Goal: Navigation & Orientation: Find specific page/section

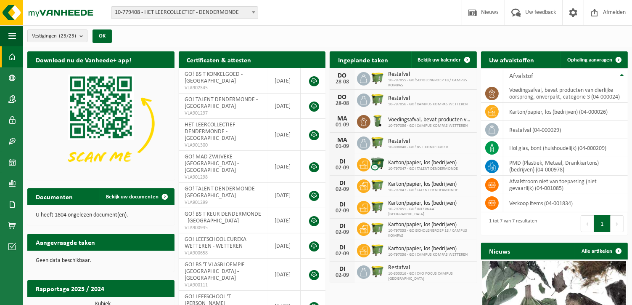
click at [79, 36] on button "Vestigingen (23/23)" at bounding box center [57, 35] width 60 height 13
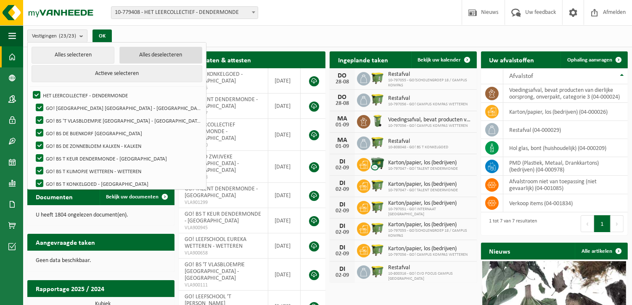
click at [156, 55] on button "Alles deselecteren" at bounding box center [160, 55] width 83 height 17
checkbox input "false"
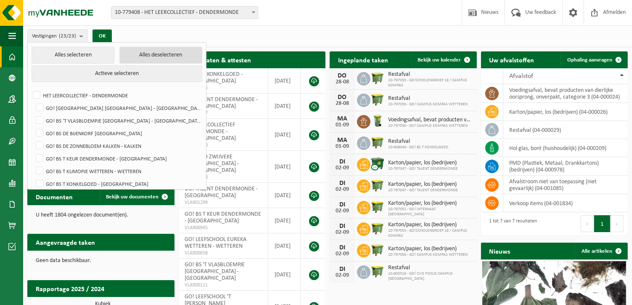
checkbox input "false"
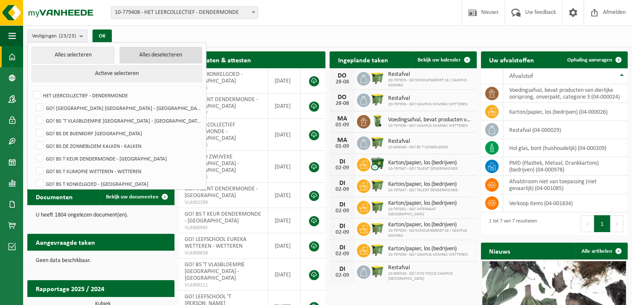
checkbox input "false"
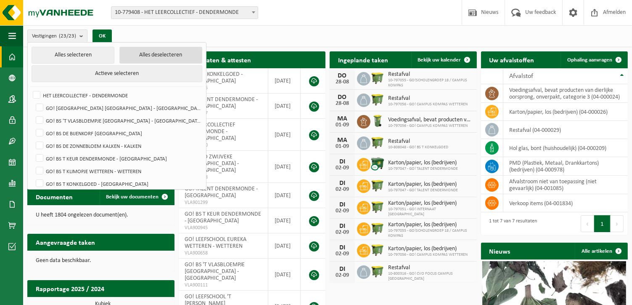
checkbox input "false"
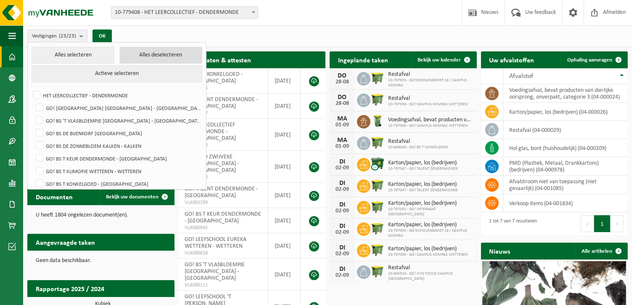
checkbox input "false"
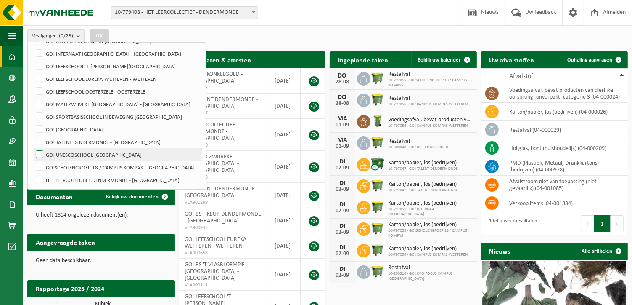
scroll to position [103, 0]
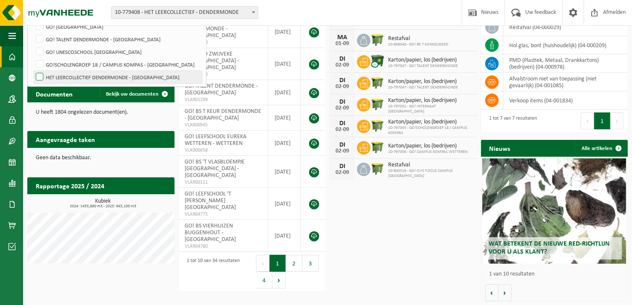
click at [40, 74] on label "HET LEERCOLLECTIEF DENDERMONDE - [GEOGRAPHIC_DATA]" at bounding box center [118, 77] width 168 height 13
click at [33, 71] on input "HET LEERCOLLECTIEF DENDERMONDE - [GEOGRAPHIC_DATA]" at bounding box center [32, 70] width 0 height 0
checkbox input "true"
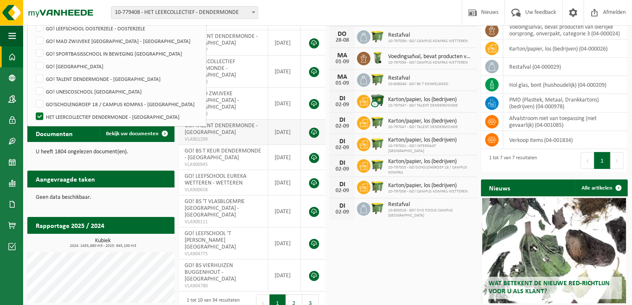
scroll to position [0, 0]
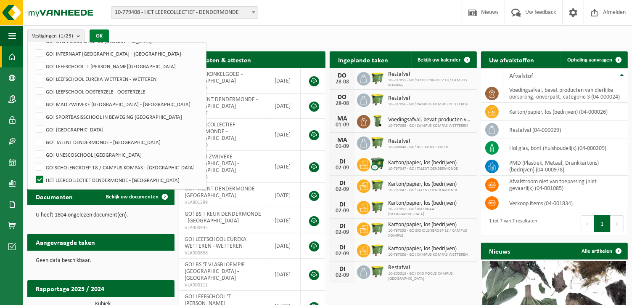
click at [98, 35] on button "OK" at bounding box center [99, 35] width 19 height 13
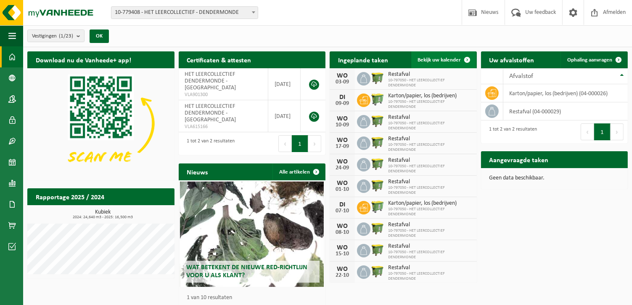
click at [431, 60] on span "Bekijk uw kalender" at bounding box center [439, 59] width 43 height 5
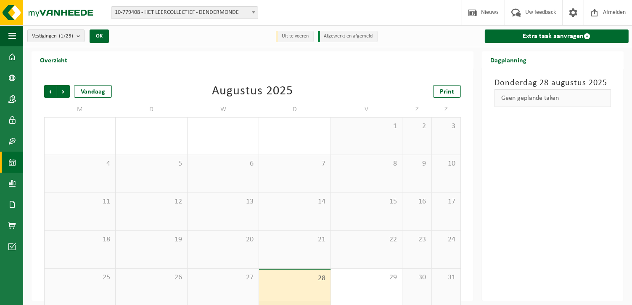
click at [82, 34] on b "submit" at bounding box center [81, 36] width 8 height 12
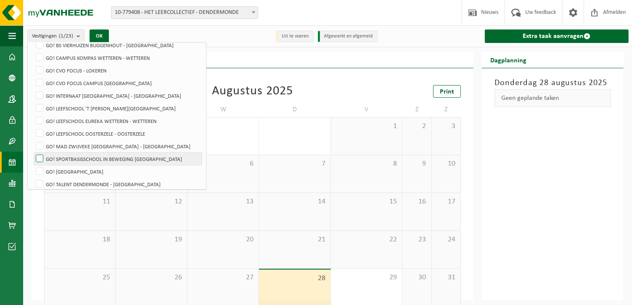
scroll to position [193, 0]
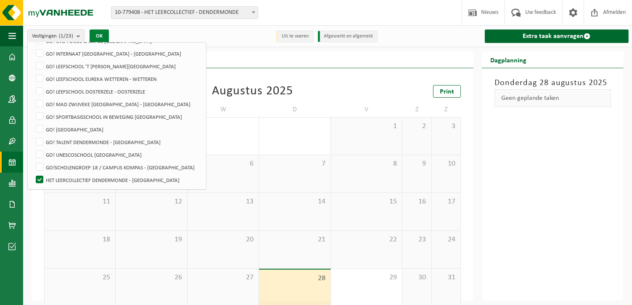
click at [94, 35] on button "OK" at bounding box center [99, 35] width 19 height 13
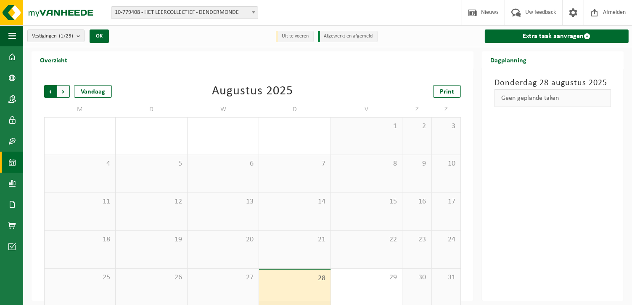
click at [61, 87] on span "Volgende" at bounding box center [63, 91] width 13 height 13
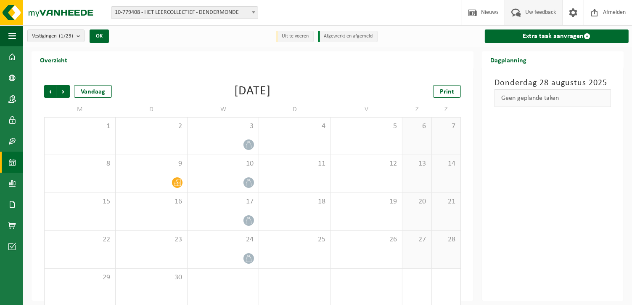
click at [551, 13] on span "Uw feedback" at bounding box center [540, 12] width 35 height 25
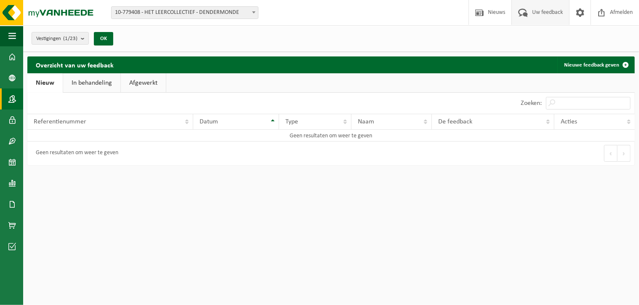
click at [12, 97] on span at bounding box center [12, 98] width 8 height 21
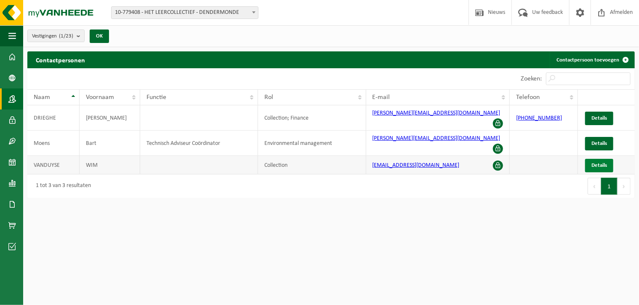
click at [597, 159] on link "Details" at bounding box center [599, 165] width 28 height 13
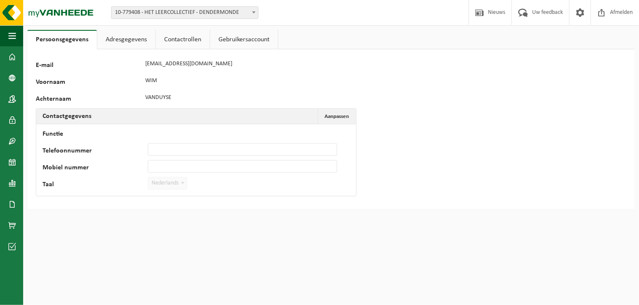
click at [227, 39] on link "Gebruikersaccount" at bounding box center [244, 39] width 68 height 19
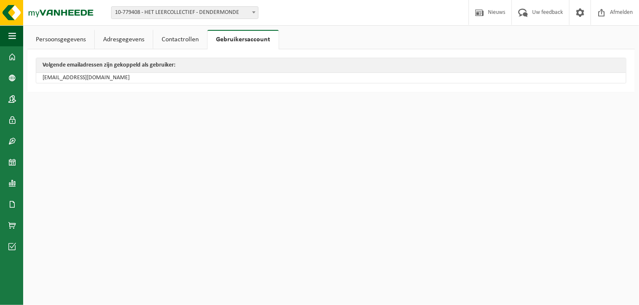
click at [184, 38] on link "Contactrollen" at bounding box center [180, 39] width 54 height 19
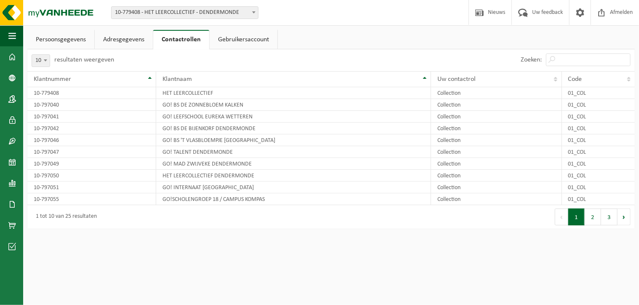
click at [140, 42] on link "Adresgegevens" at bounding box center [124, 39] width 58 height 19
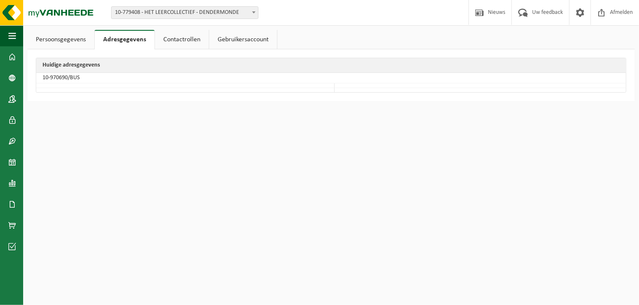
click at [73, 45] on link "Persoonsgegevens" at bounding box center [60, 39] width 67 height 19
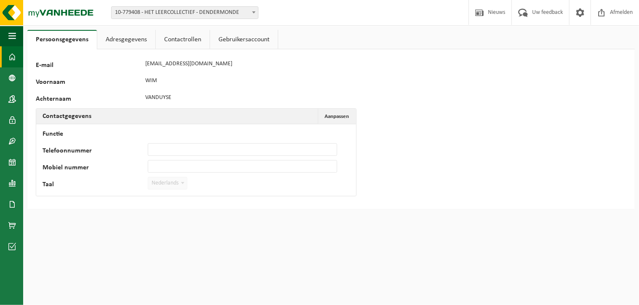
click at [16, 59] on span at bounding box center [12, 56] width 8 height 21
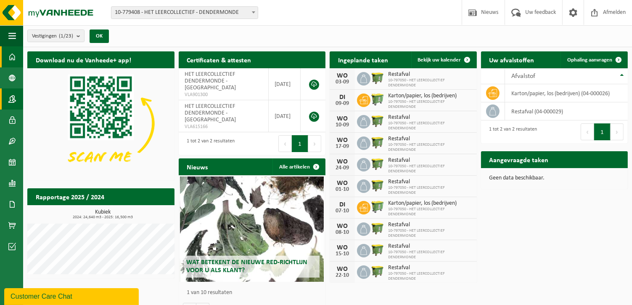
click at [10, 101] on span at bounding box center [12, 98] width 8 height 21
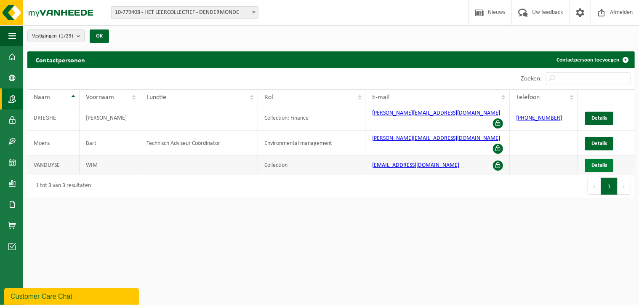
click at [594, 162] on span "Details" at bounding box center [599, 164] width 16 height 5
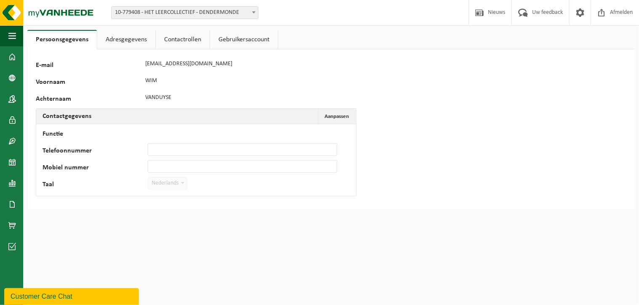
click at [143, 41] on link "Adresgegevens" at bounding box center [126, 39] width 58 height 19
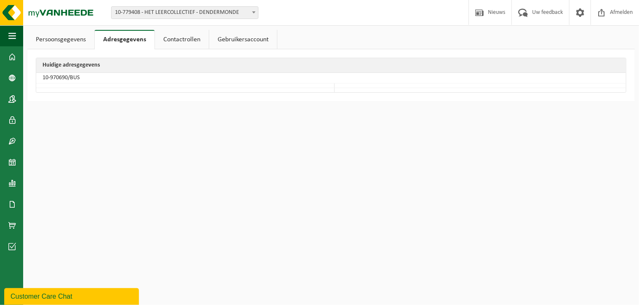
click at [175, 39] on link "Contactrollen" at bounding box center [182, 39] width 54 height 19
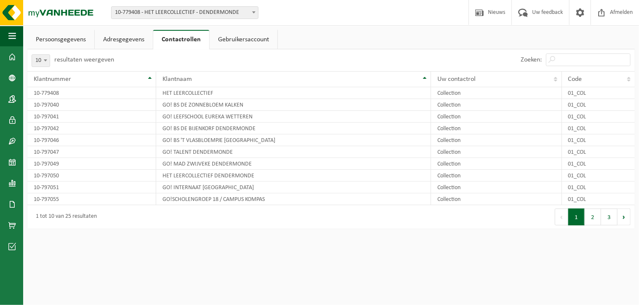
click at [262, 42] on link "Gebruikersaccount" at bounding box center [243, 39] width 68 height 19
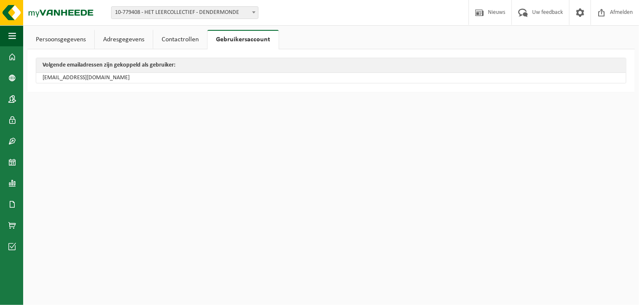
click at [187, 43] on link "Contactrollen" at bounding box center [180, 39] width 54 height 19
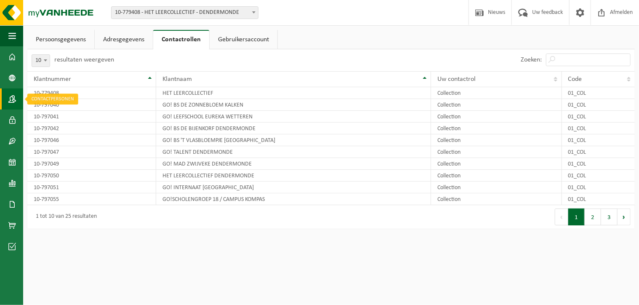
click at [15, 102] on span at bounding box center [12, 98] width 8 height 21
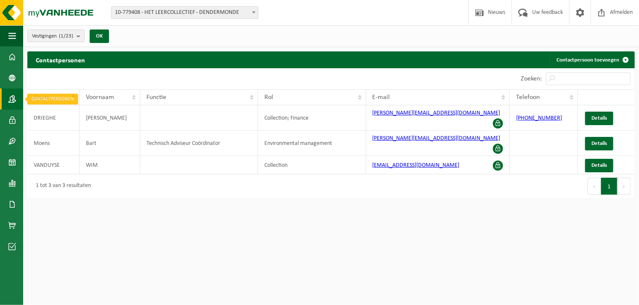
click at [11, 100] on span at bounding box center [12, 98] width 8 height 21
click at [81, 37] on b "submit" at bounding box center [81, 36] width 8 height 12
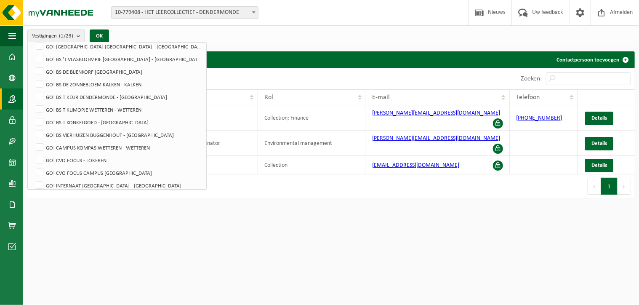
scroll to position [193, 0]
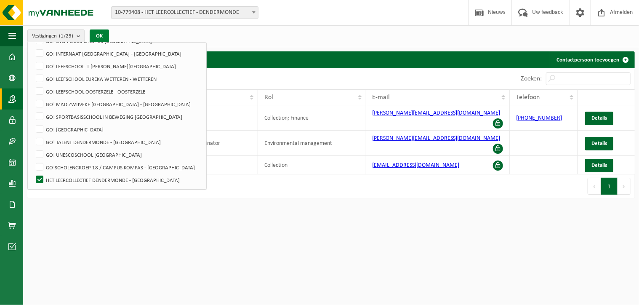
click at [98, 38] on button "OK" at bounding box center [99, 35] width 19 height 13
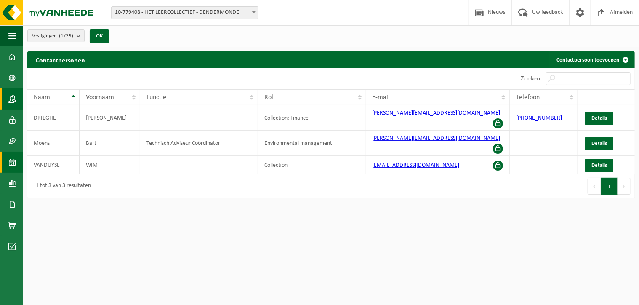
click at [10, 161] on span at bounding box center [12, 161] width 8 height 21
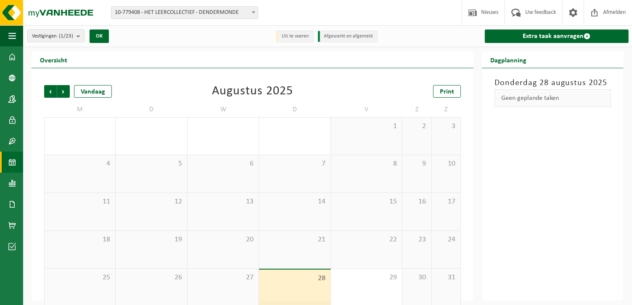
click at [79, 37] on b "submit" at bounding box center [81, 36] width 8 height 12
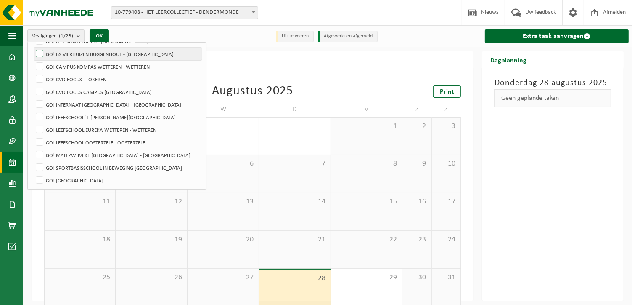
scroll to position [67, 0]
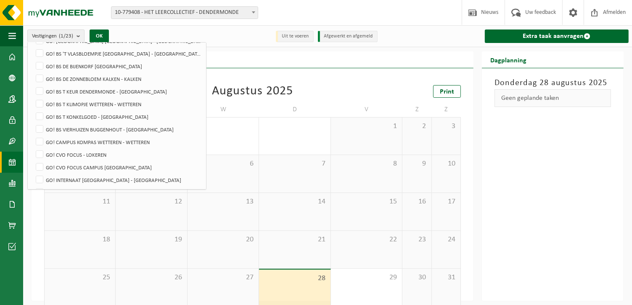
click at [218, 35] on div "Vestigingen (1/23) Alles selecteren Alles deselecteren Actieve selecteren HET L…" at bounding box center [327, 36] width 609 height 22
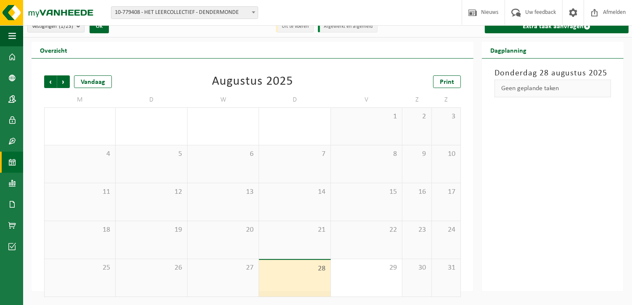
scroll to position [0, 0]
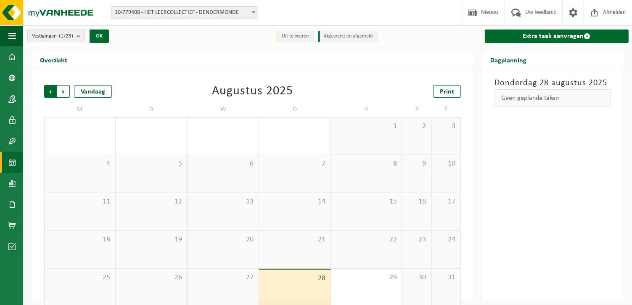
click at [62, 92] on span "Volgende" at bounding box center [63, 91] width 13 height 13
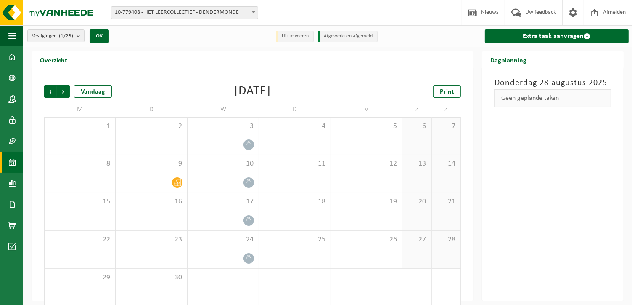
scroll to position [10, 0]
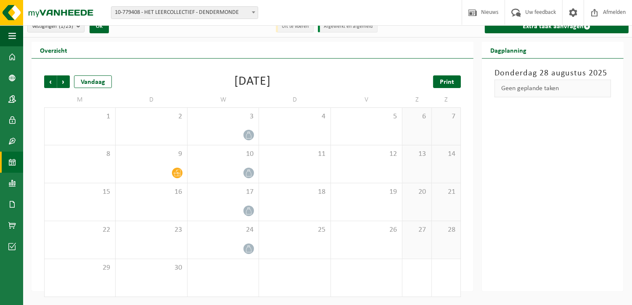
click at [454, 84] on span "Print" at bounding box center [447, 82] width 14 height 7
click at [62, 77] on span "Volgende" at bounding box center [63, 81] width 13 height 13
click at [446, 82] on span "Print" at bounding box center [447, 82] width 14 height 7
click at [60, 80] on span "Volgende" at bounding box center [63, 81] width 13 height 13
click at [445, 83] on span "Print" at bounding box center [447, 82] width 14 height 7
